Goal: Answer question/provide support

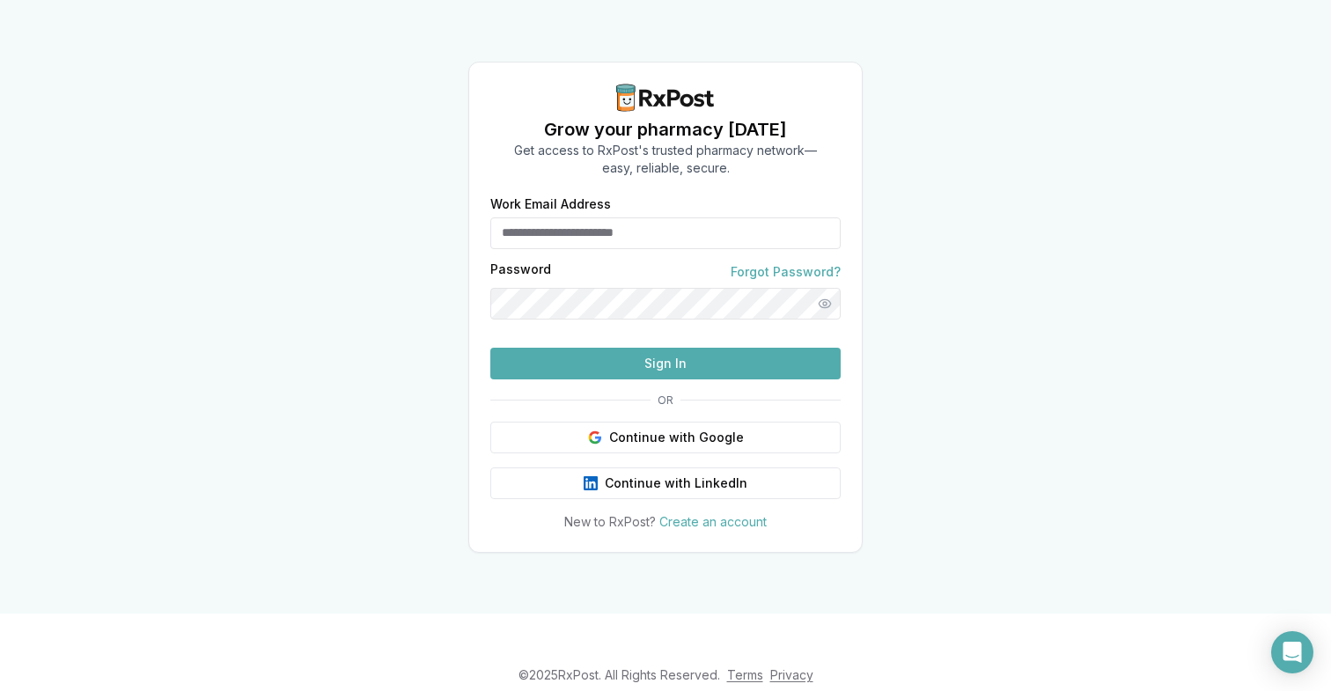
type input "**********"
click at [590, 379] on button "Sign In" at bounding box center [665, 364] width 350 height 32
click at [762, 379] on button "Sign In" at bounding box center [665, 364] width 350 height 32
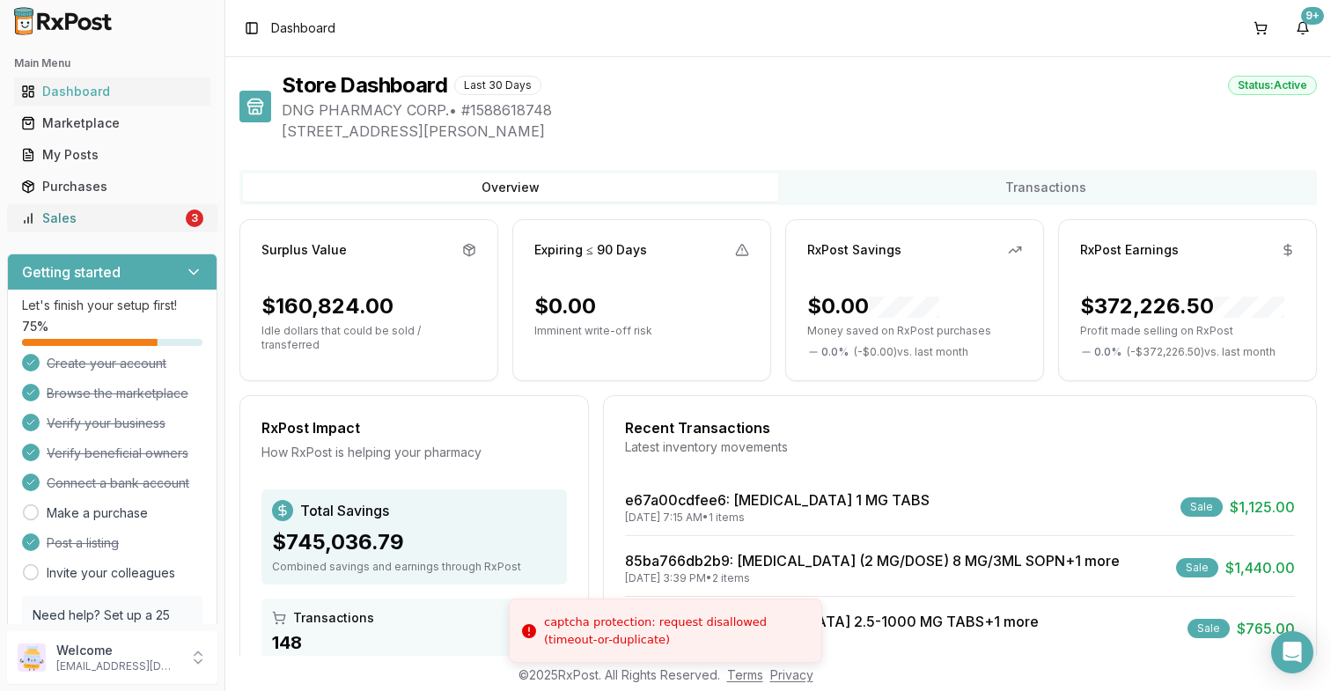
click at [133, 218] on div "Sales" at bounding box center [101, 218] width 161 height 18
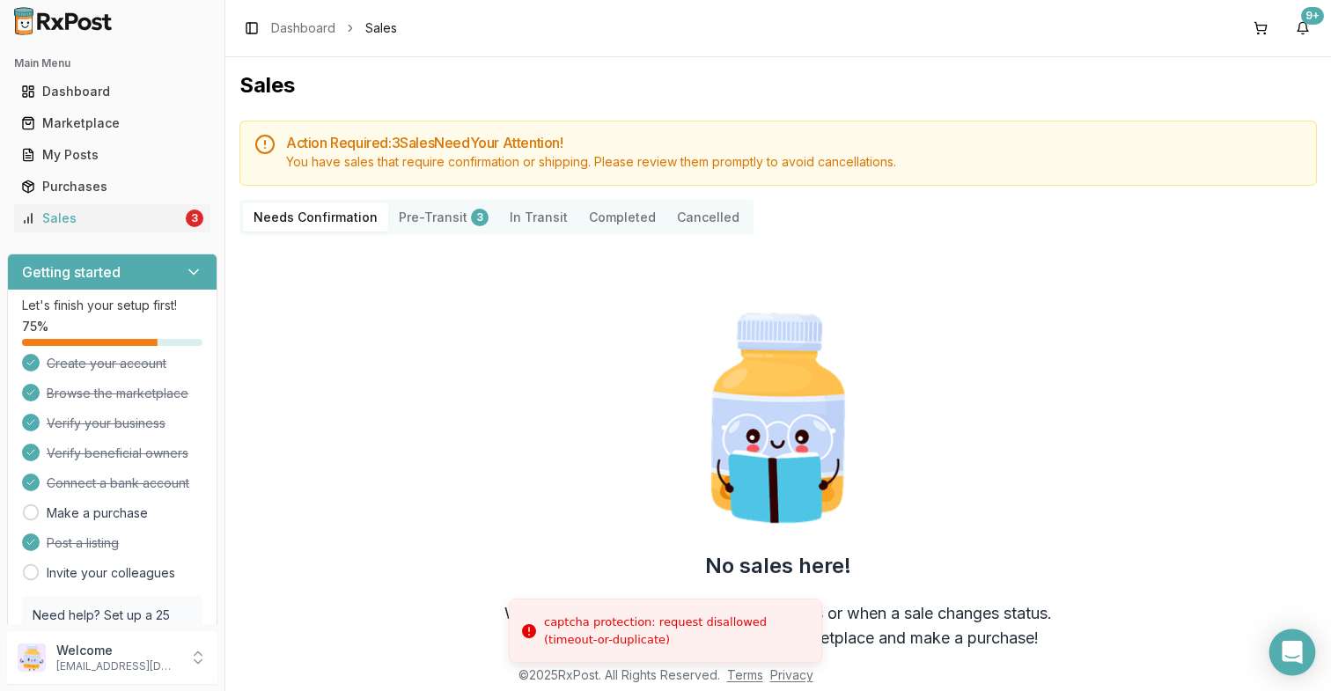
click at [1297, 655] on icon "Open Intercom Messenger" at bounding box center [1292, 652] width 23 height 23
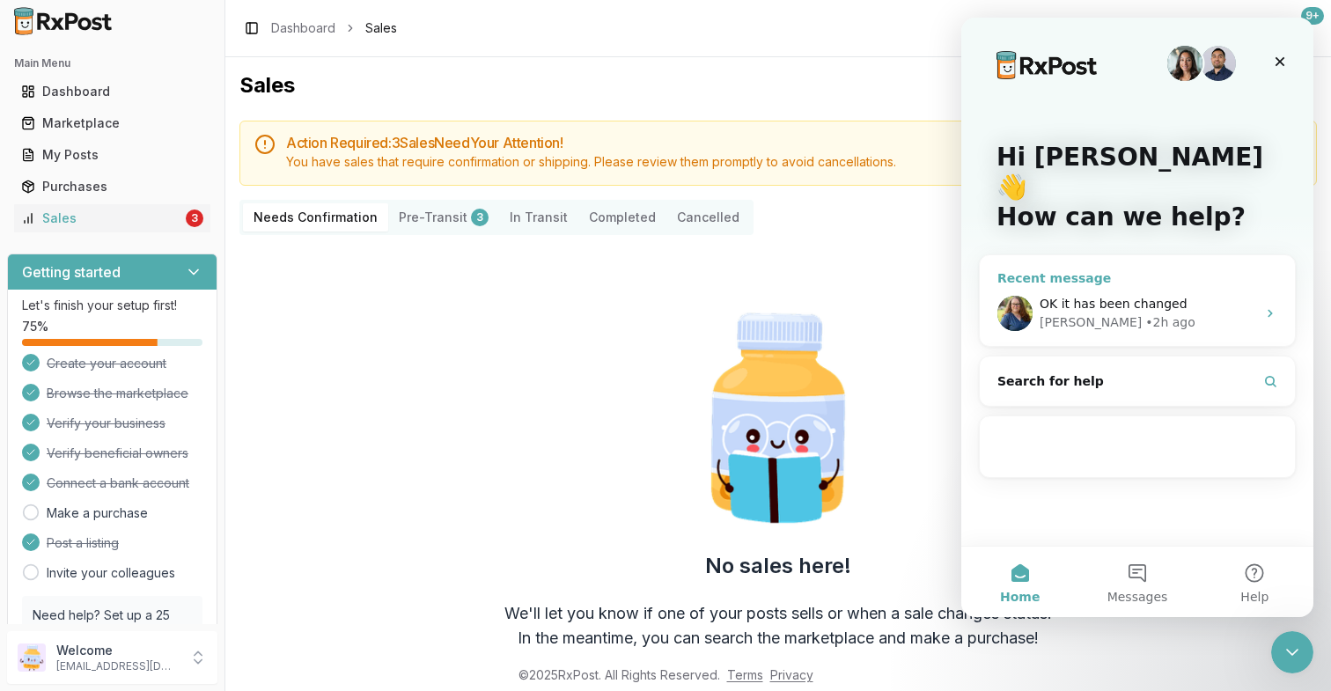
click at [1161, 313] on div "[PERSON_NAME] • 2h ago" at bounding box center [1147, 322] width 217 height 18
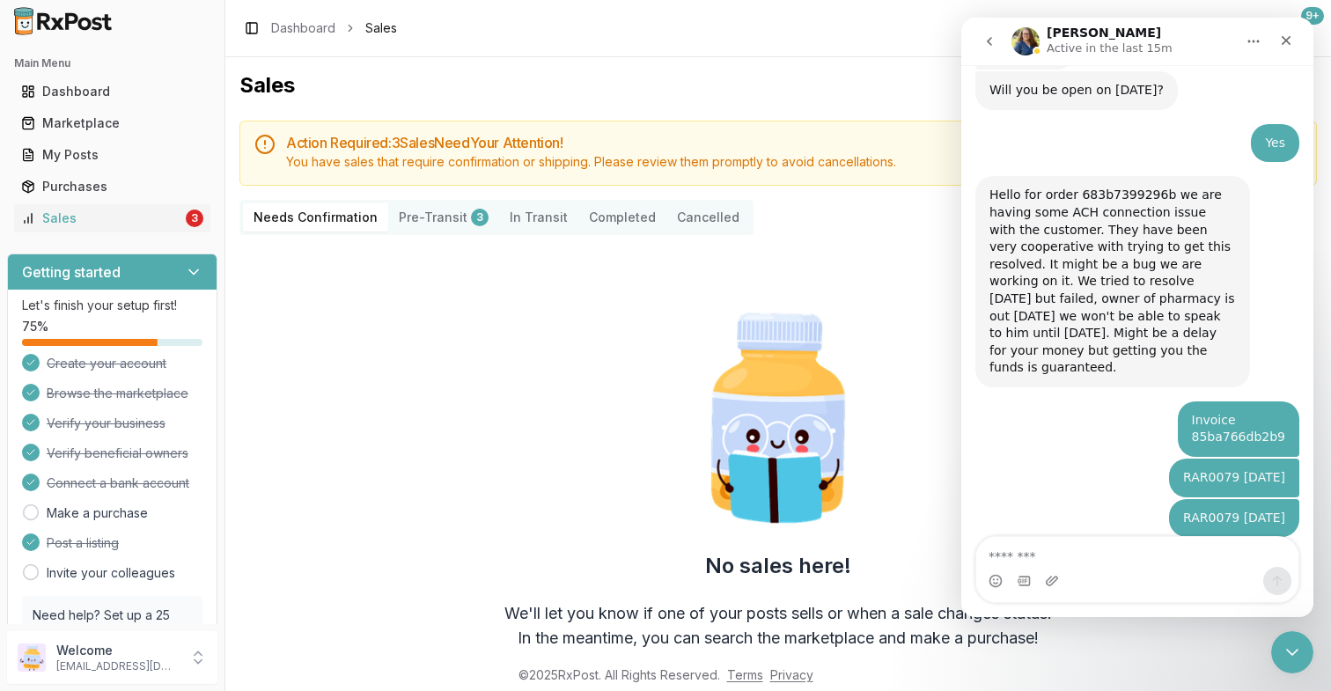
scroll to position [4071, 0]
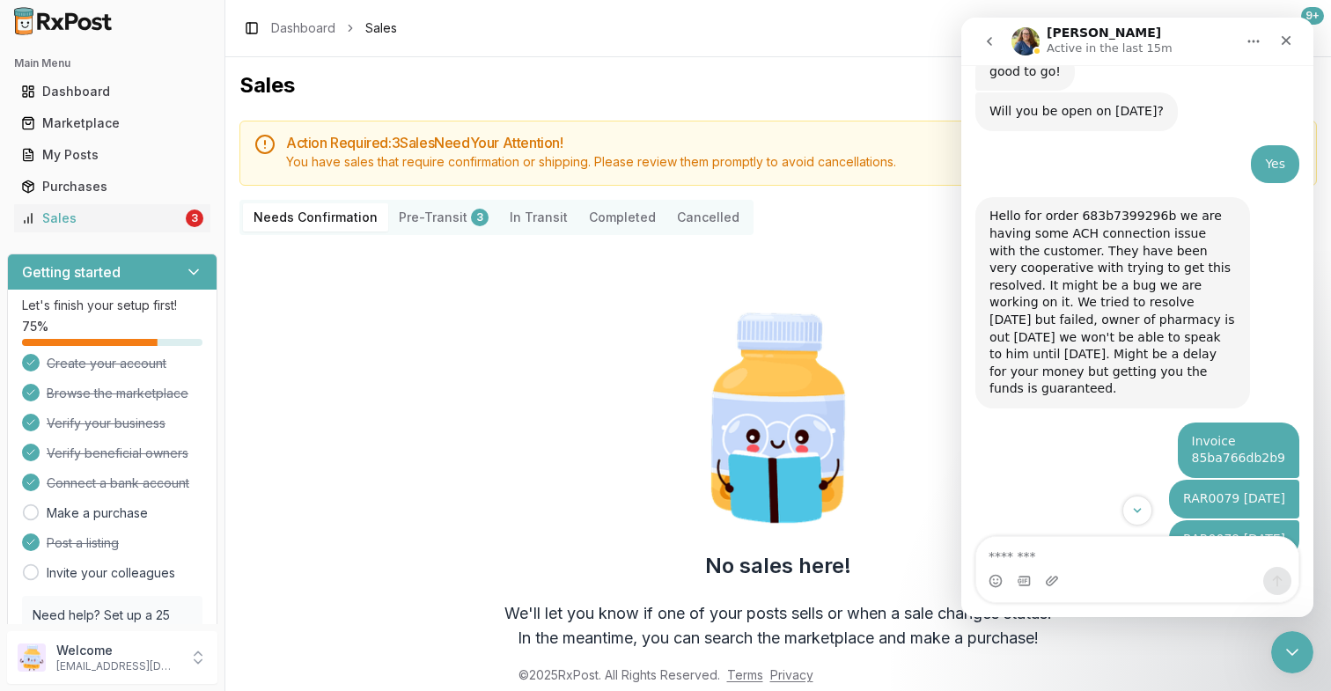
click at [1116, 217] on div "Hello for order 683b7399296b we are having some ACH connection issue with the c…" at bounding box center [1112, 303] width 246 height 190
copy div "683b7399296b"
click at [168, 160] on div "My Posts" at bounding box center [112, 155] width 182 height 18
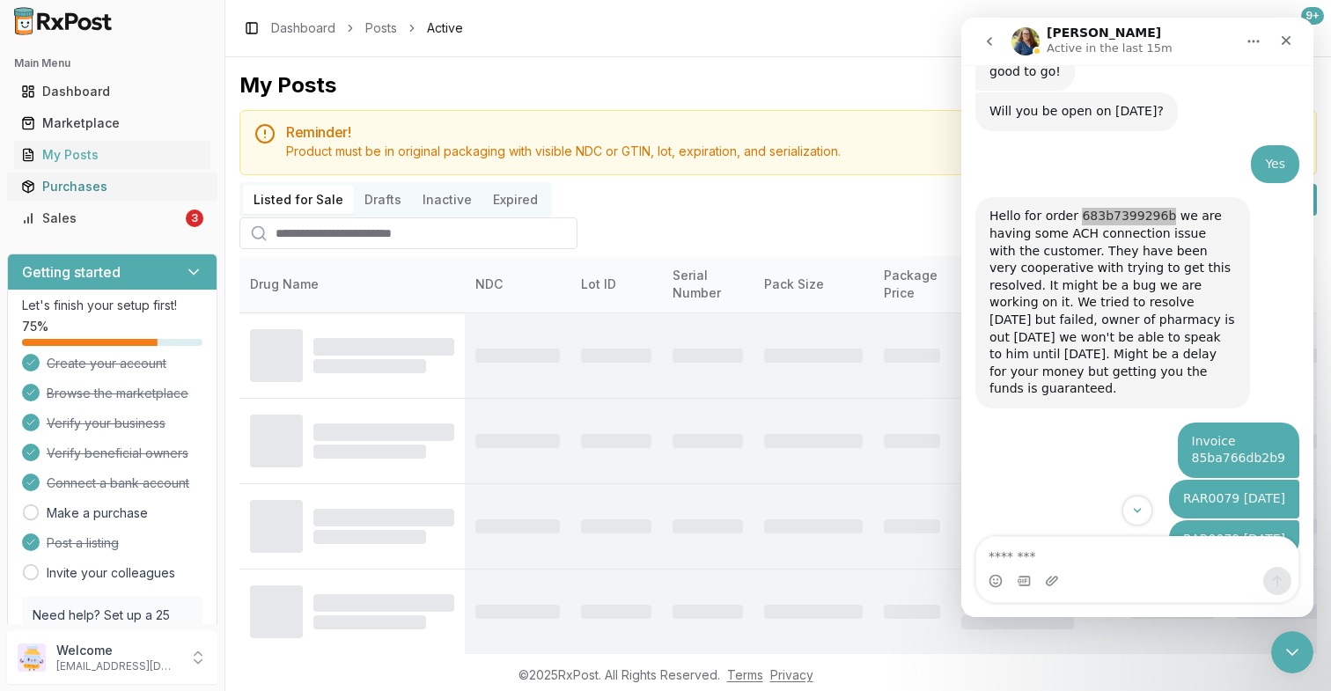
click at [164, 196] on link "Purchases" at bounding box center [112, 187] width 196 height 32
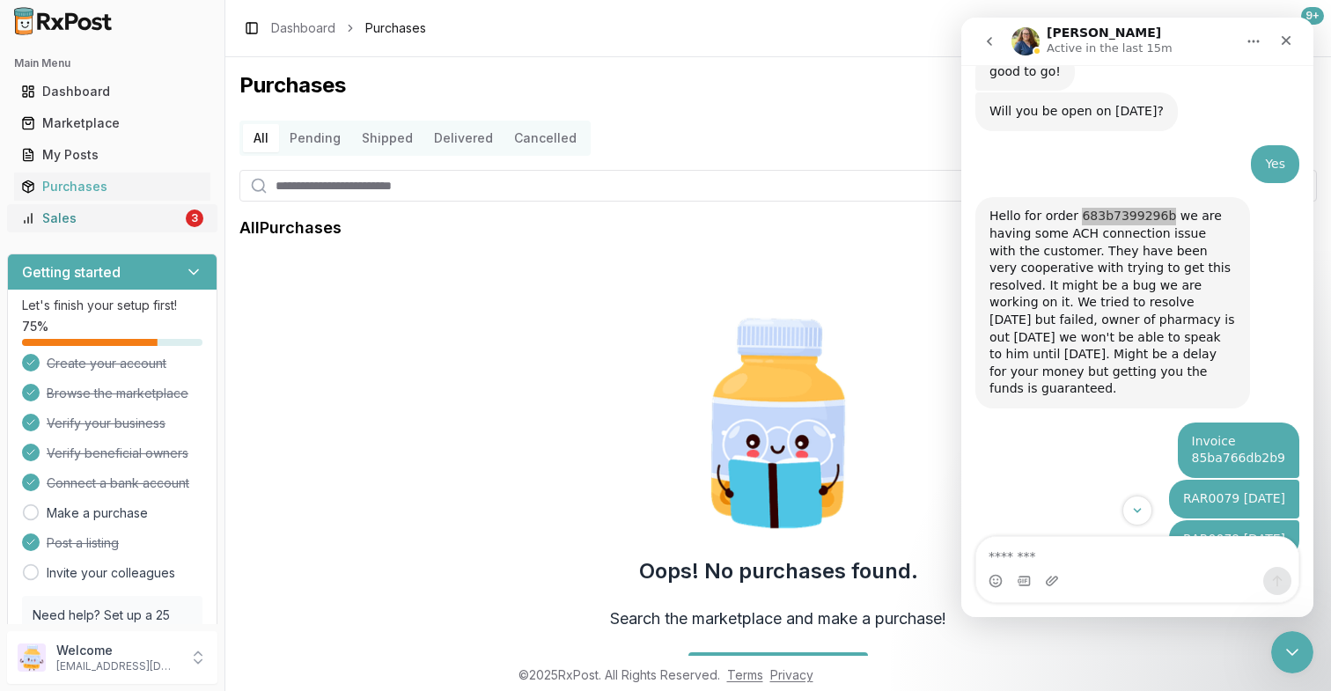
click at [178, 224] on link "Sales 3" at bounding box center [112, 218] width 196 height 32
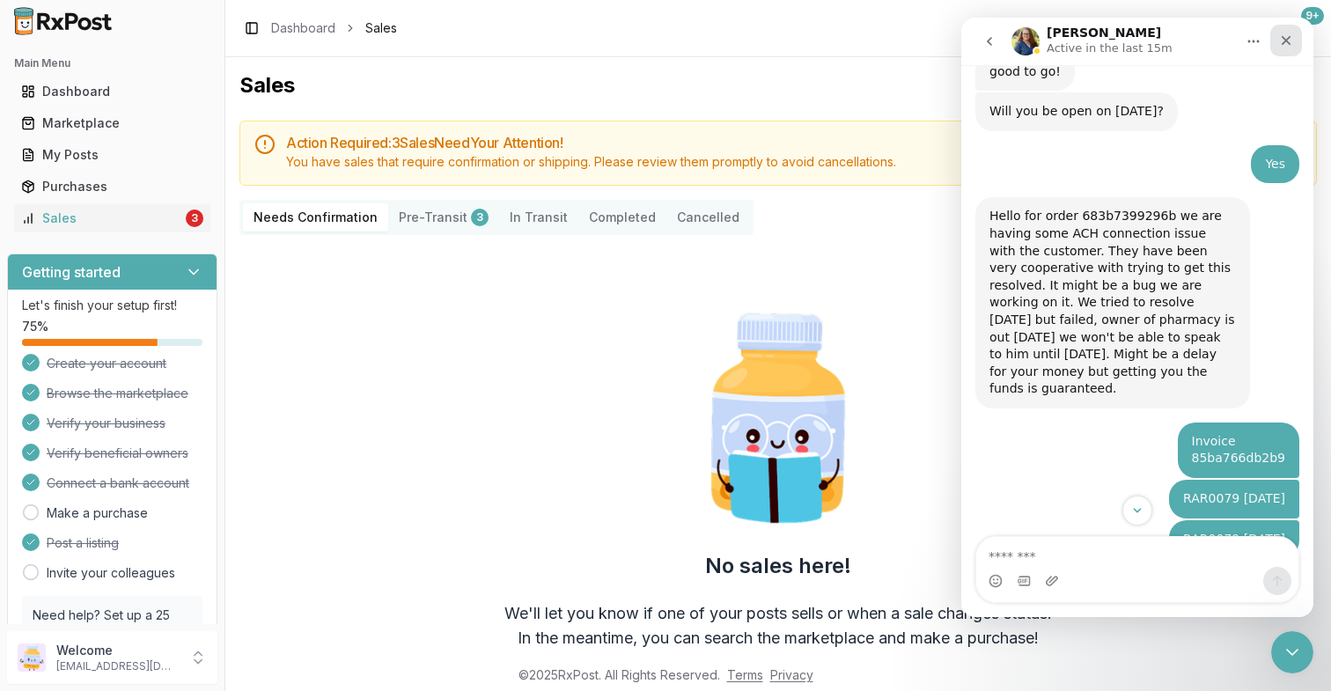
click at [1282, 40] on icon "Close" at bounding box center [1286, 40] width 14 height 14
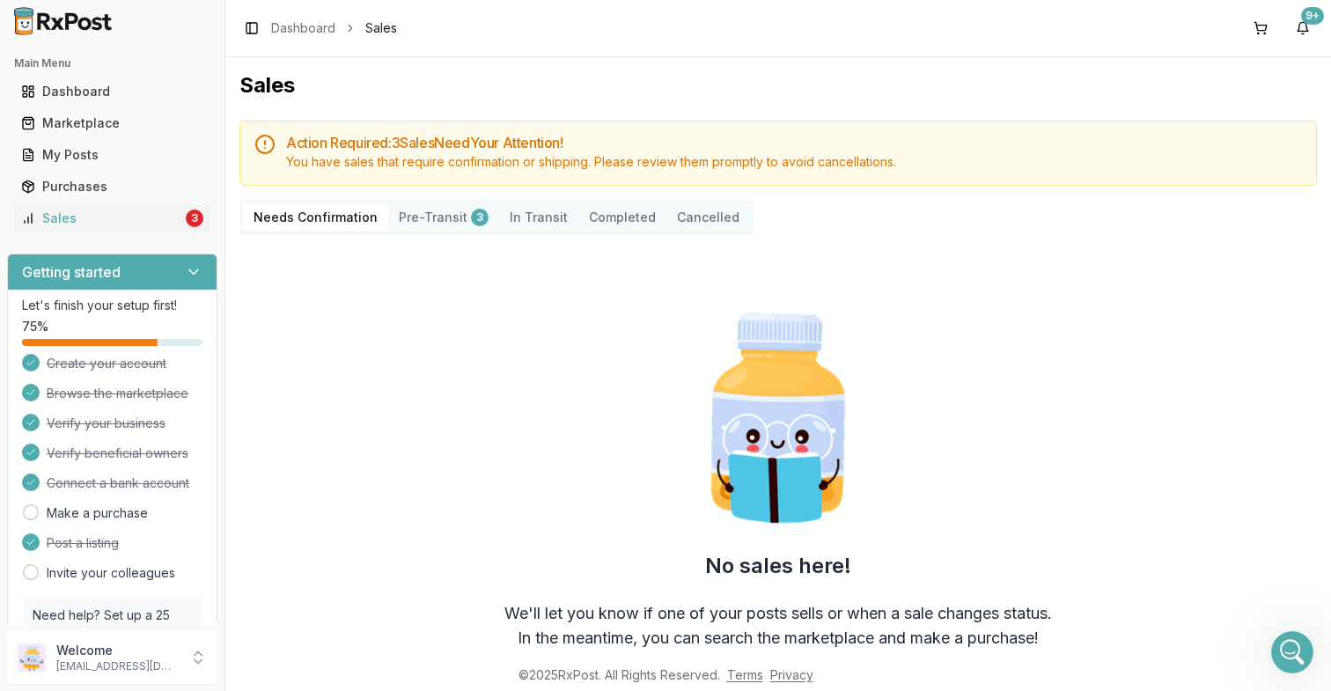
scroll to position [4204, 0]
click at [471, 222] on div "3" at bounding box center [480, 218] width 18 height 18
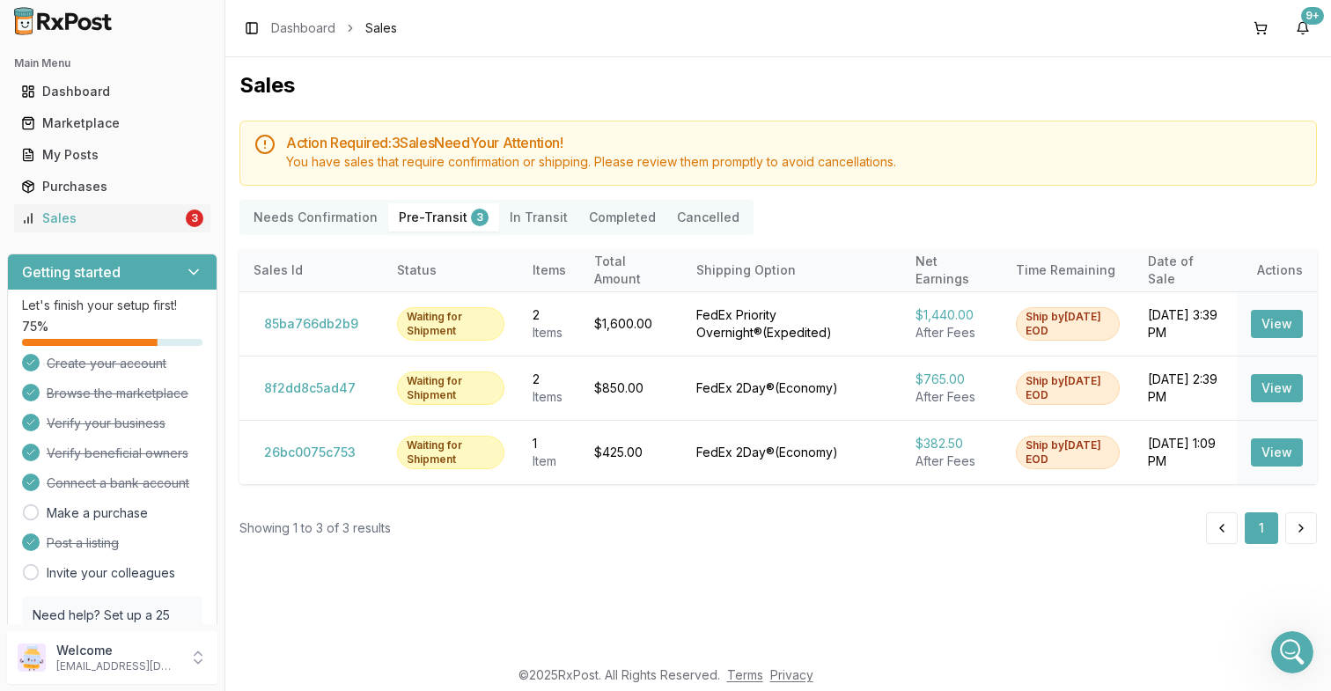
click at [950, 564] on div "Sales Action Required: 3 Sale s Need Your Attention! You have sales that requir…" at bounding box center [777, 356] width 1105 height 598
click at [618, 223] on button "Completed" at bounding box center [622, 217] width 88 height 28
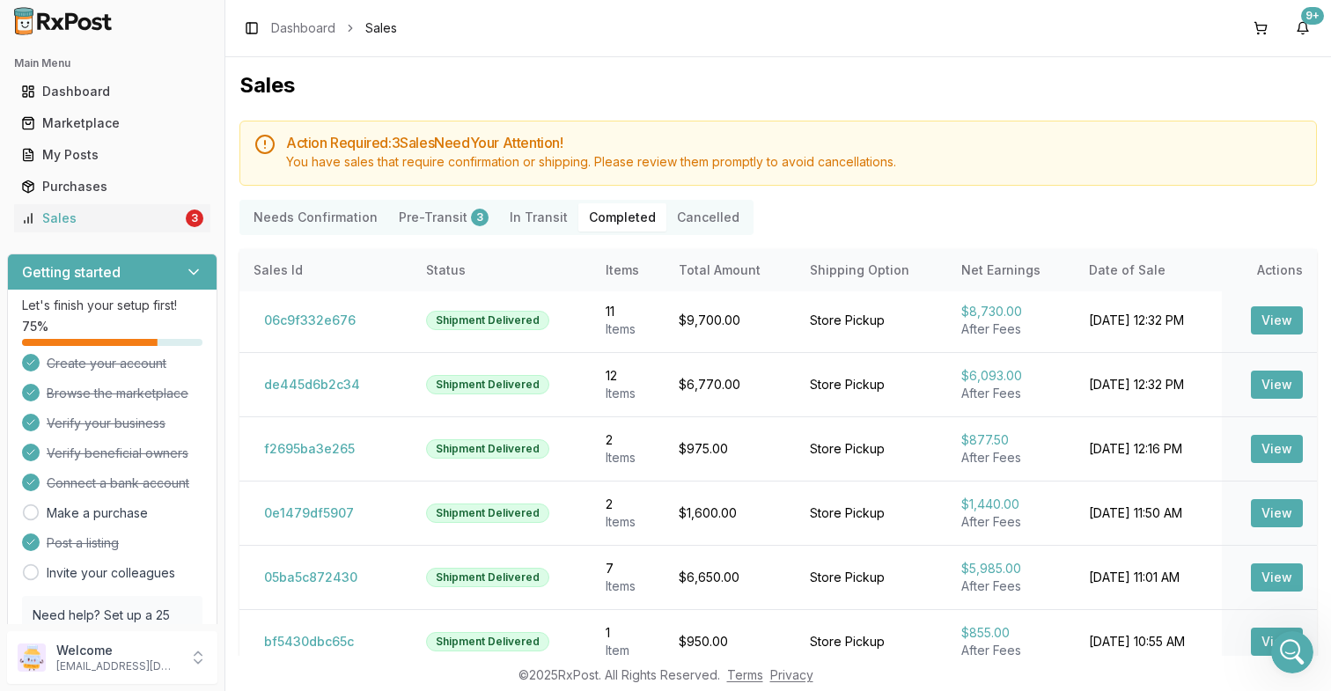
scroll to position [98, 0]
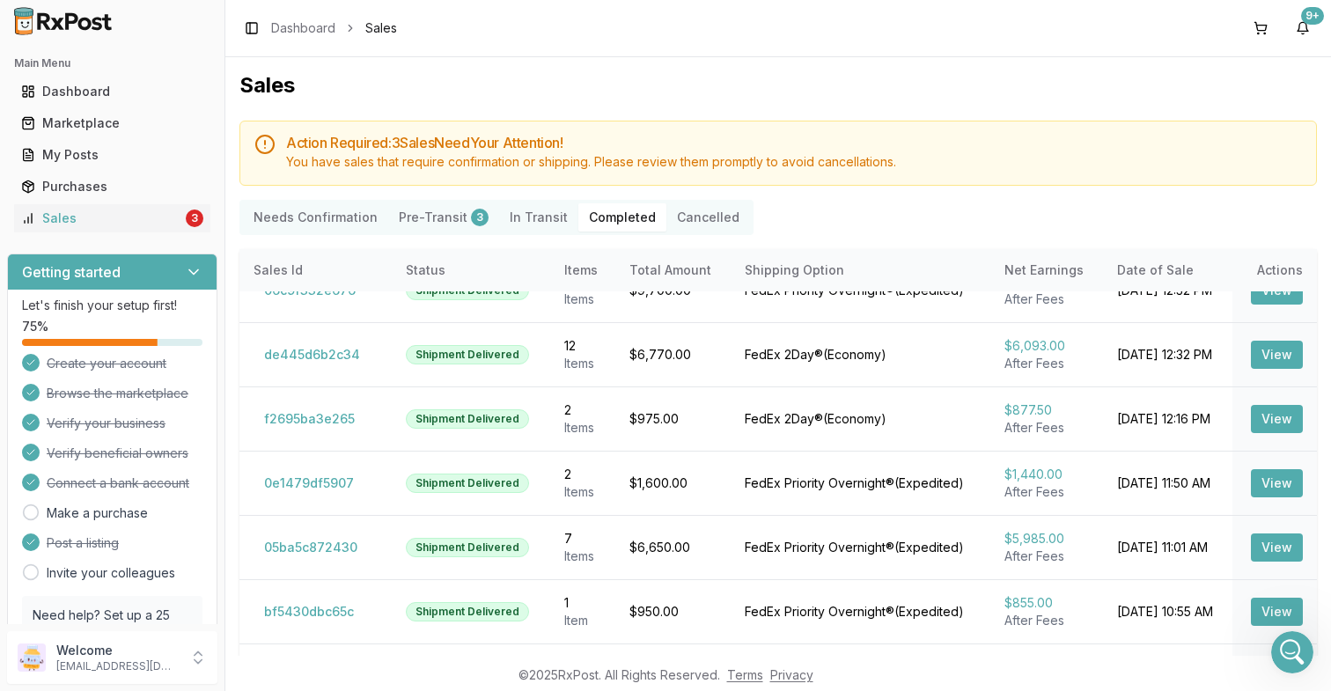
click at [1292, 214] on div "Needs Confirmation Pre-Transit 3 In Transit Completed Cancelled" at bounding box center [777, 217] width 1077 height 35
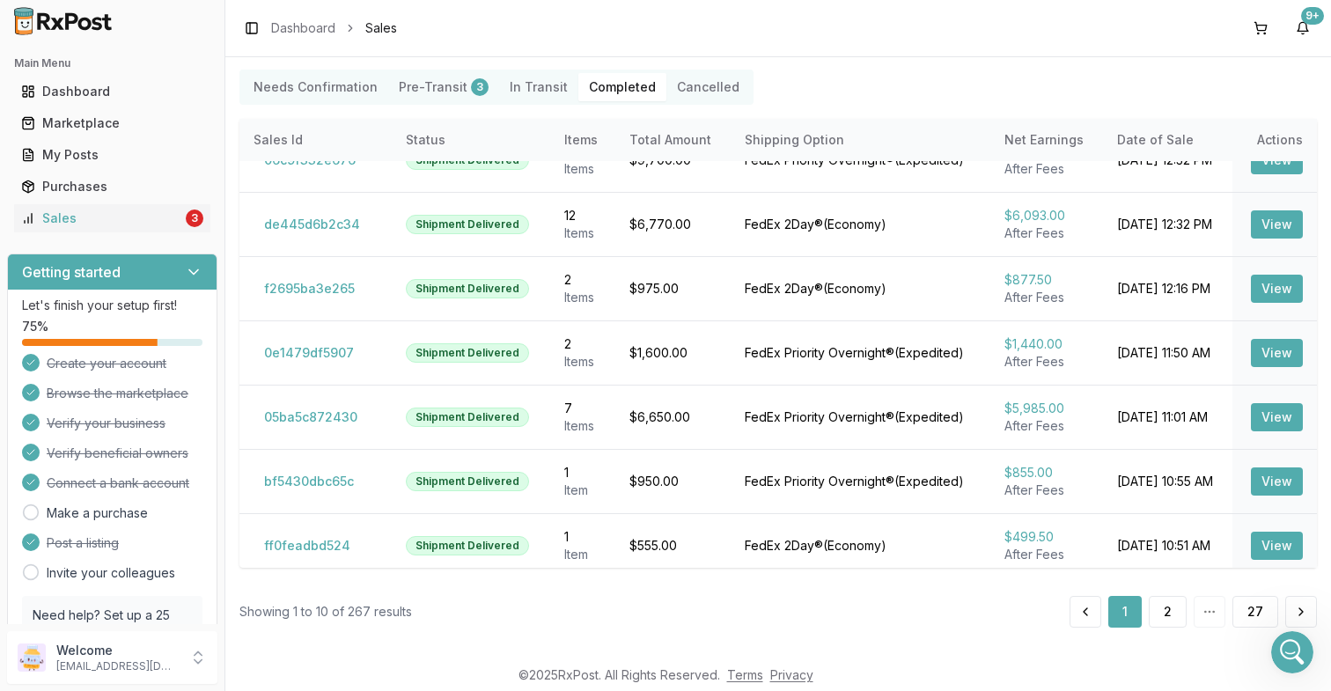
scroll to position [121, 0]
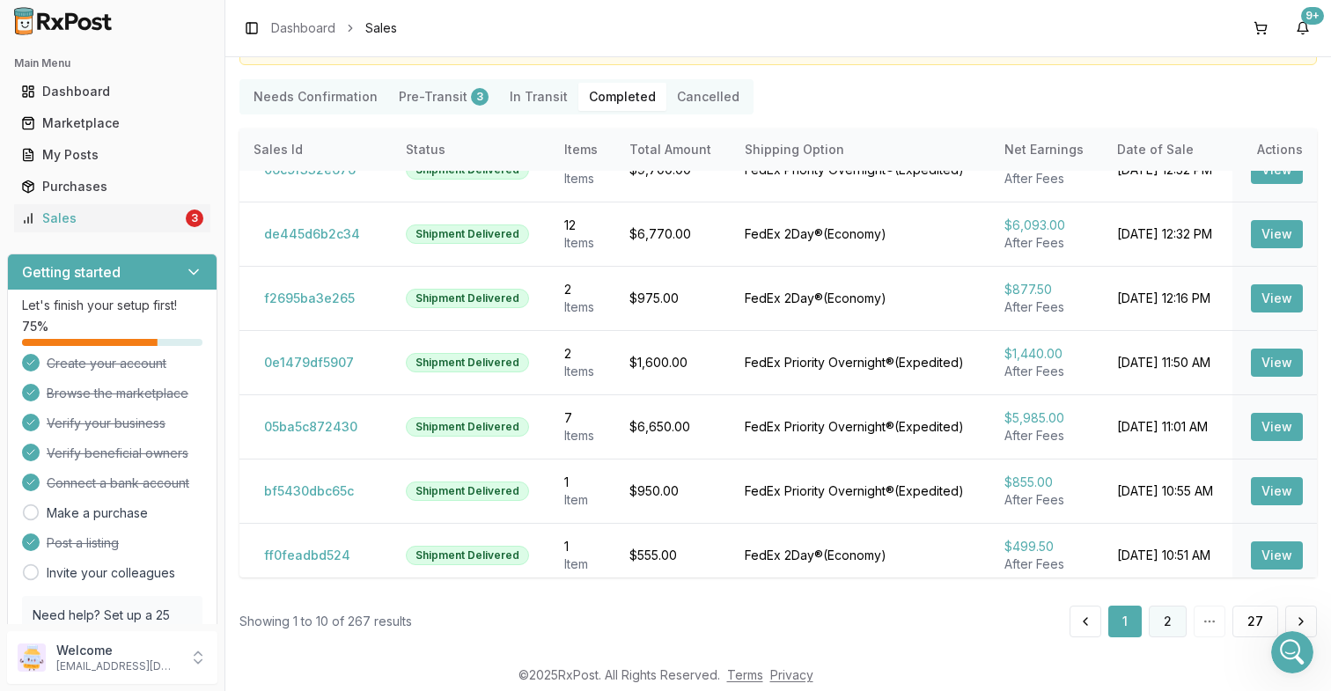
click at [1163, 616] on button "2" at bounding box center [1168, 622] width 38 height 32
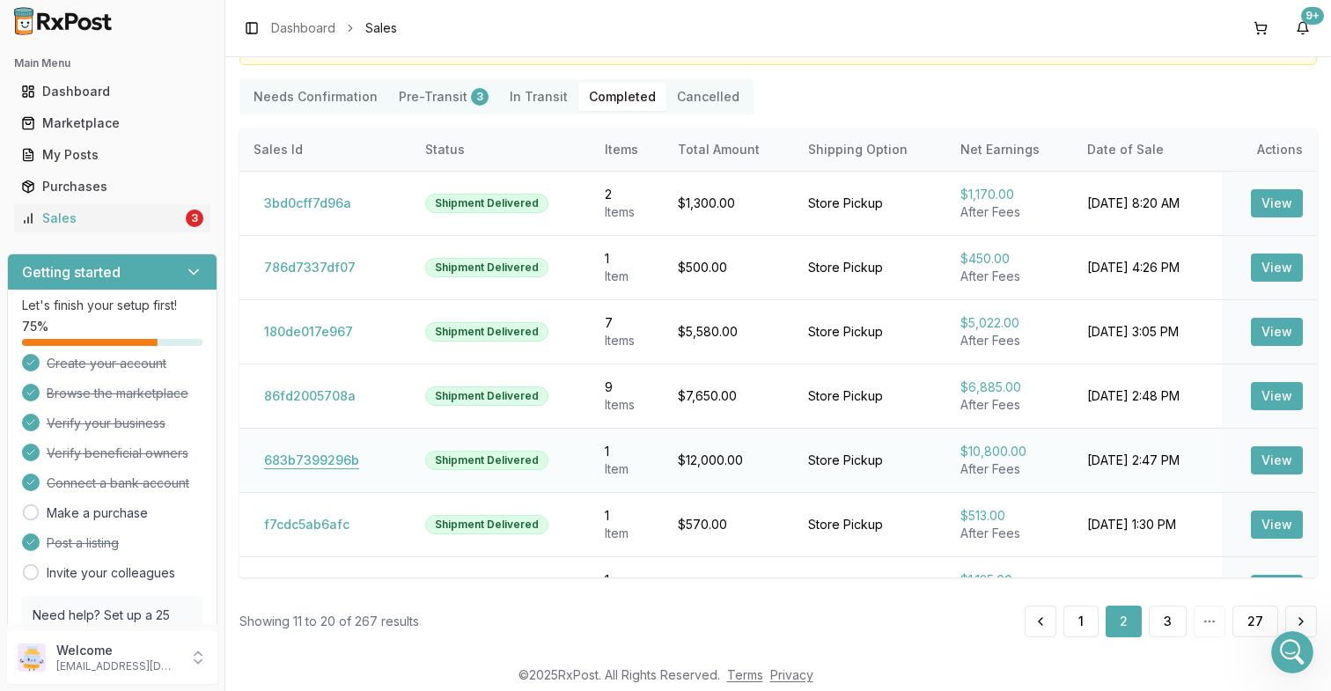
click at [321, 460] on button "683b7399296b" at bounding box center [311, 460] width 116 height 28
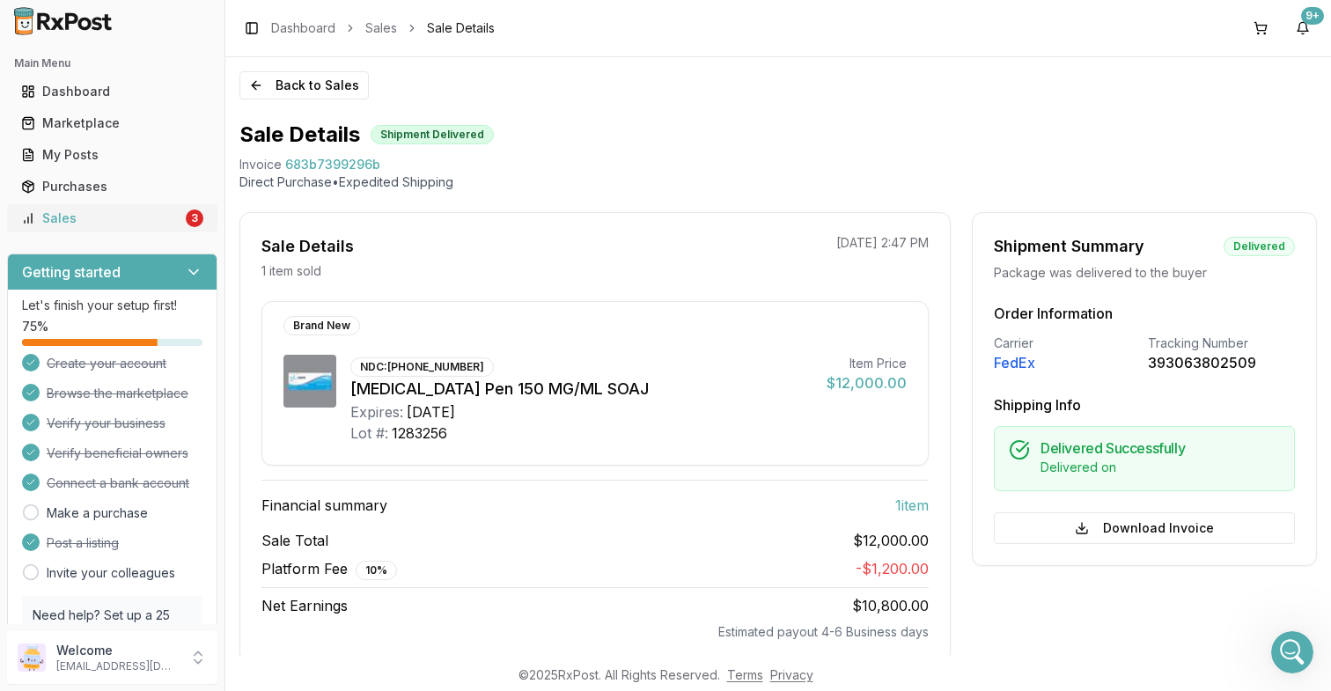
click at [159, 215] on div "Sales" at bounding box center [101, 218] width 161 height 18
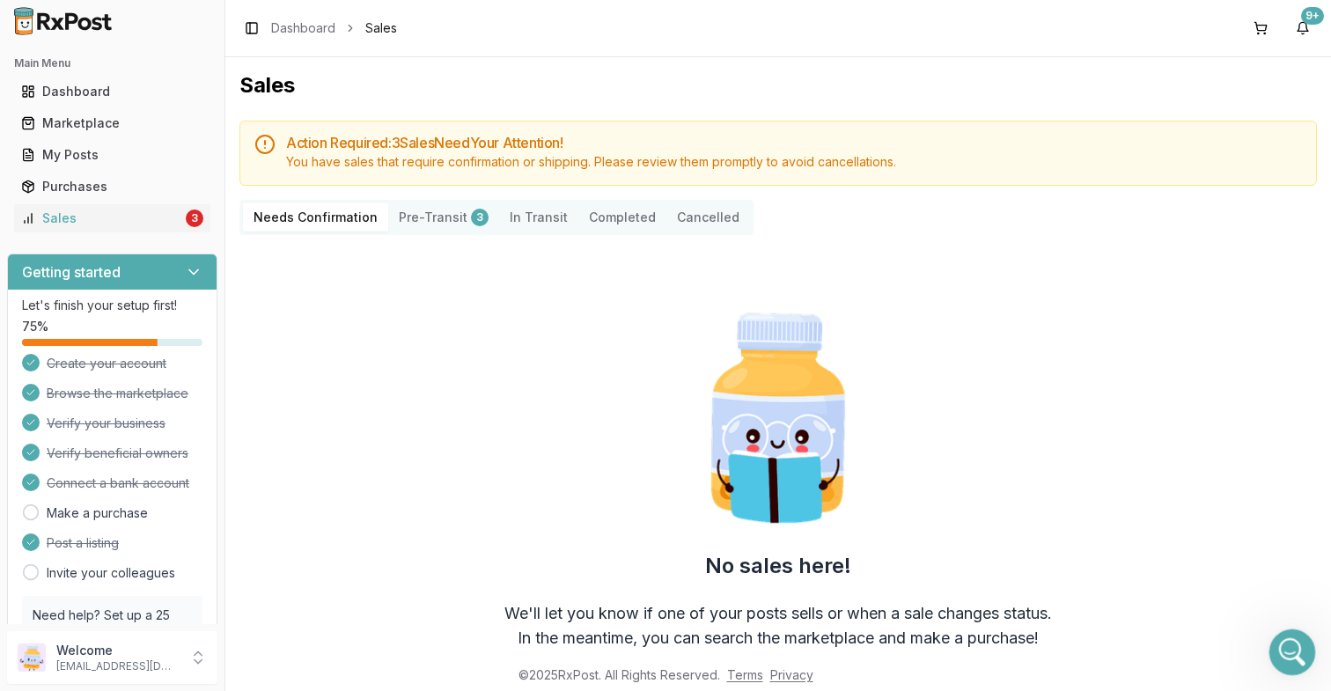
click at [1293, 643] on icon "Open Intercom Messenger" at bounding box center [1289, 649] width 29 height 29
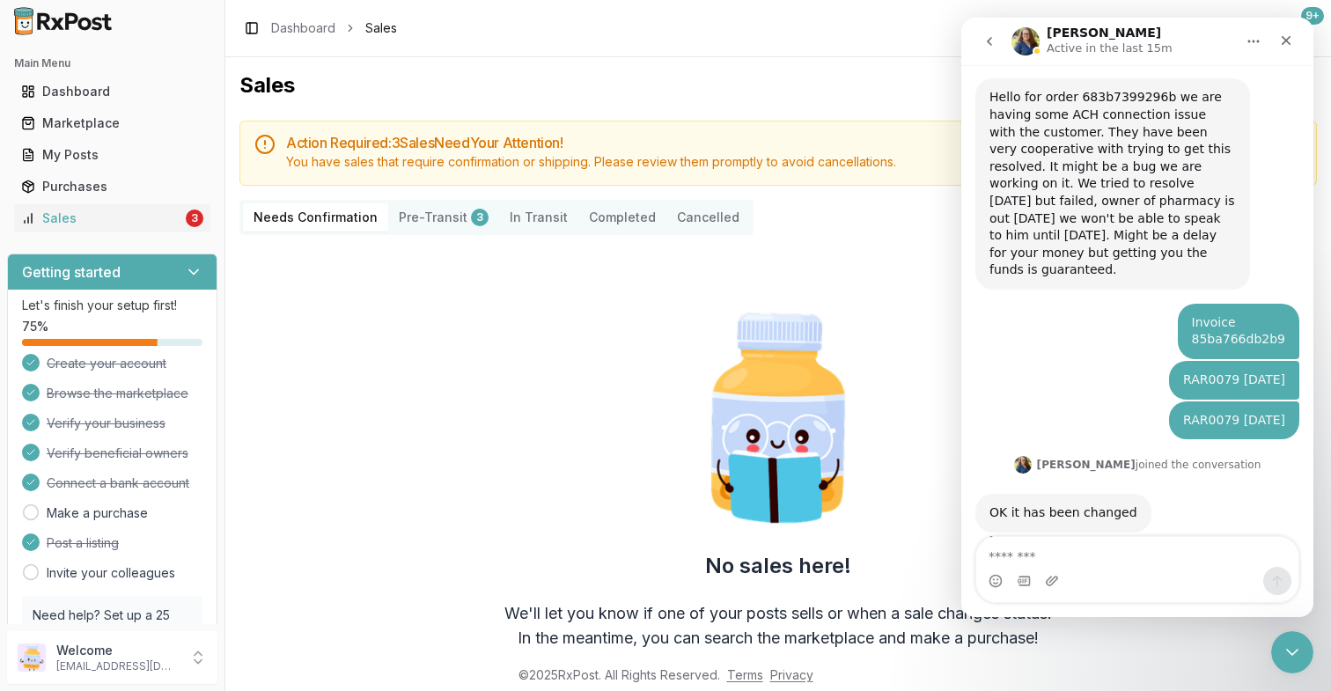
scroll to position [4204, 0]
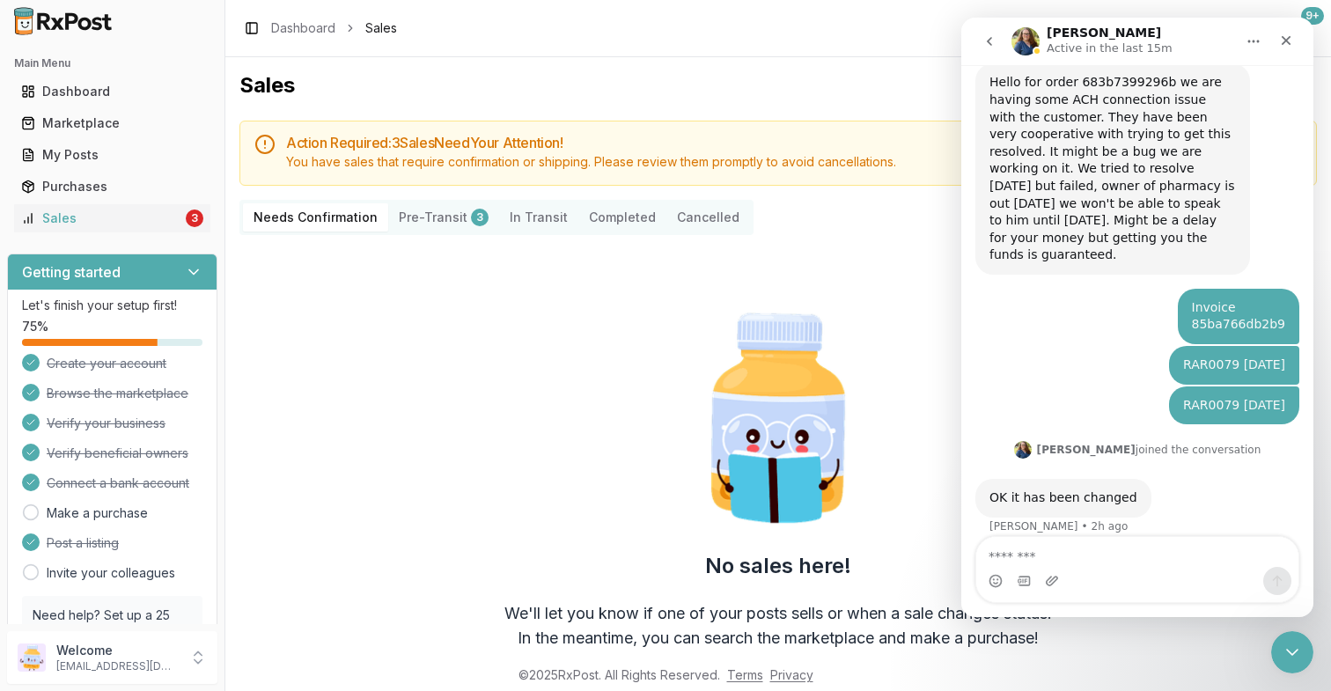
click at [1044, 553] on textarea "Message…" at bounding box center [1137, 552] width 322 height 30
click at [1187, 558] on textarea "**********" at bounding box center [1137, 552] width 322 height 30
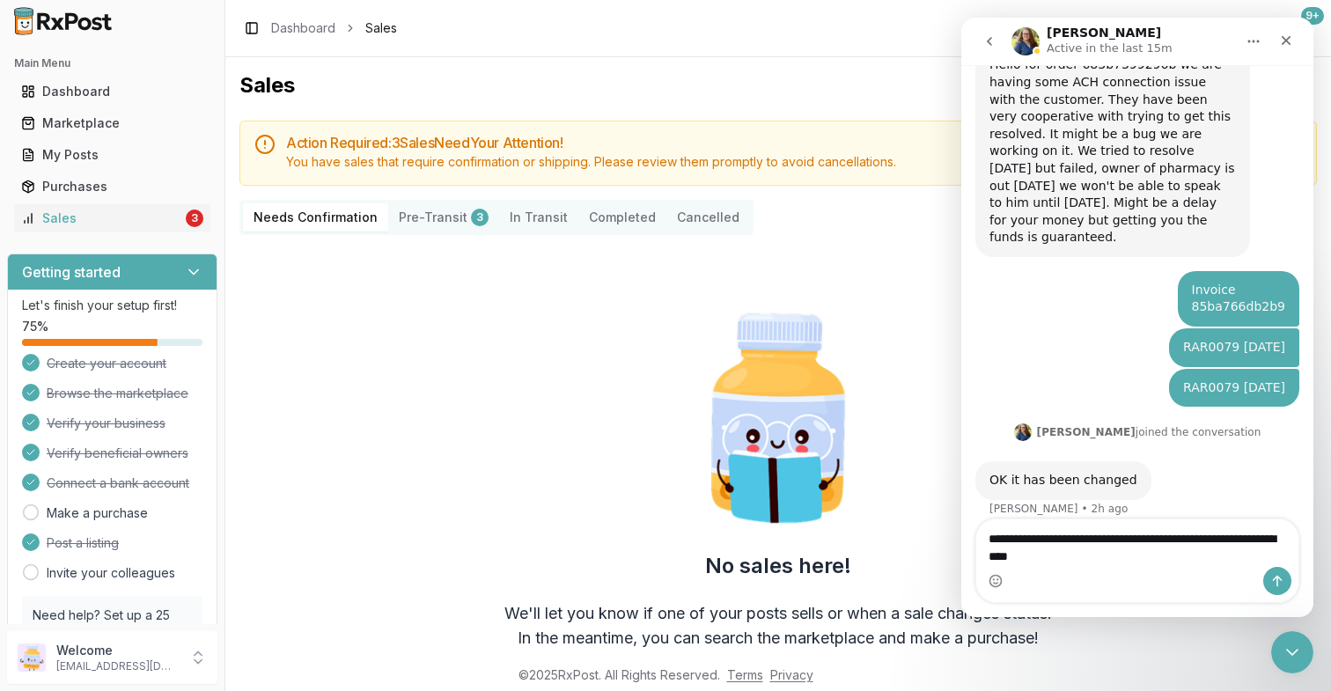
type textarea "**********"
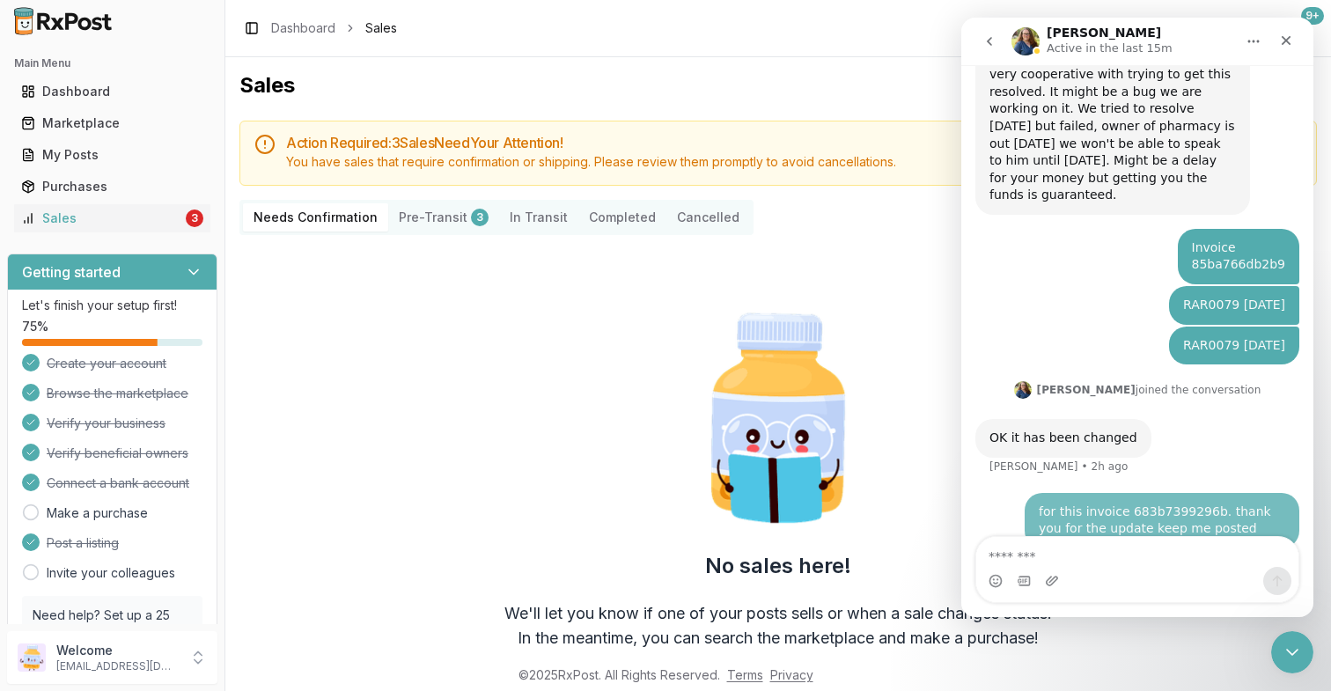
scroll to position [4274, 0]
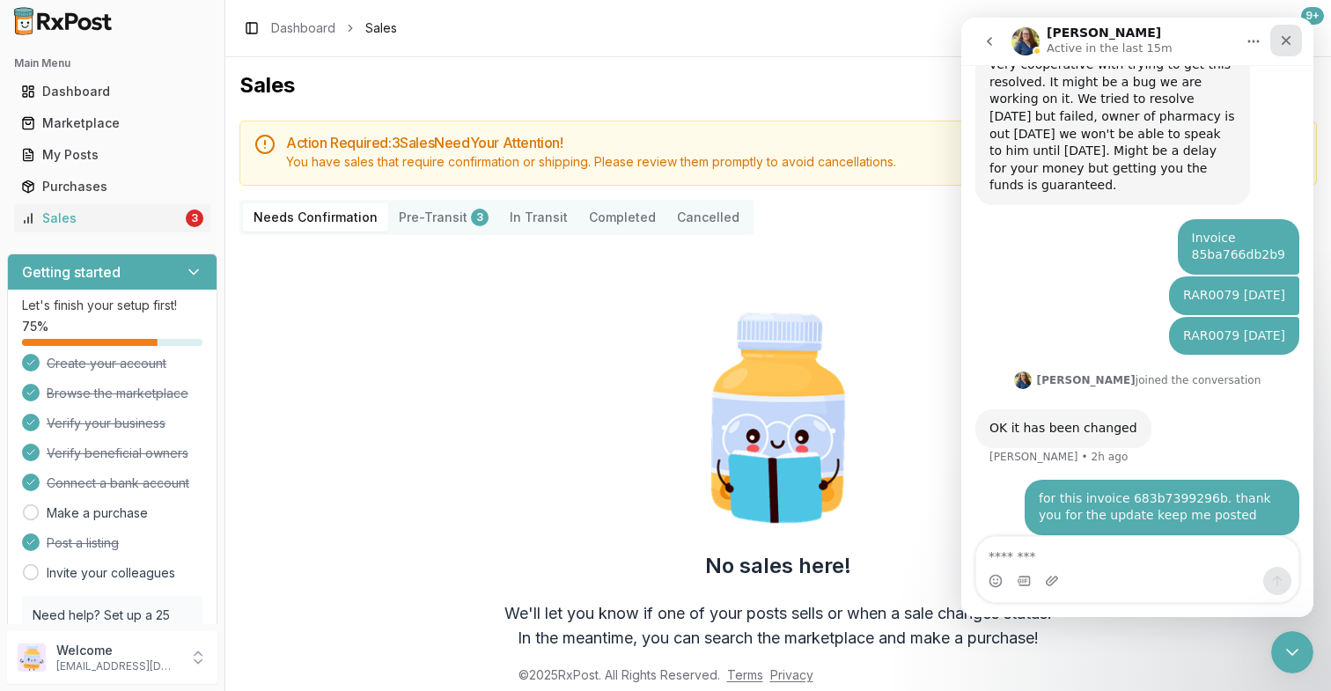
click at [1289, 48] on div "Close" at bounding box center [1286, 41] width 32 height 32
